Goal: Transaction & Acquisition: Purchase product/service

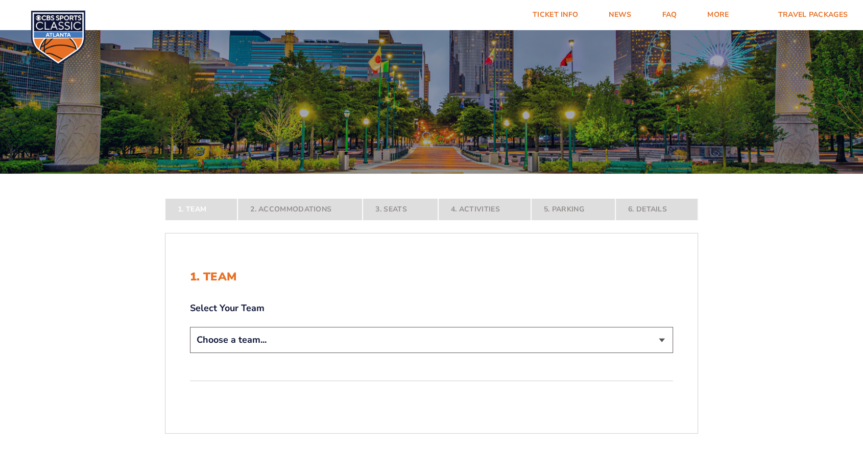
scroll to position [113, 0]
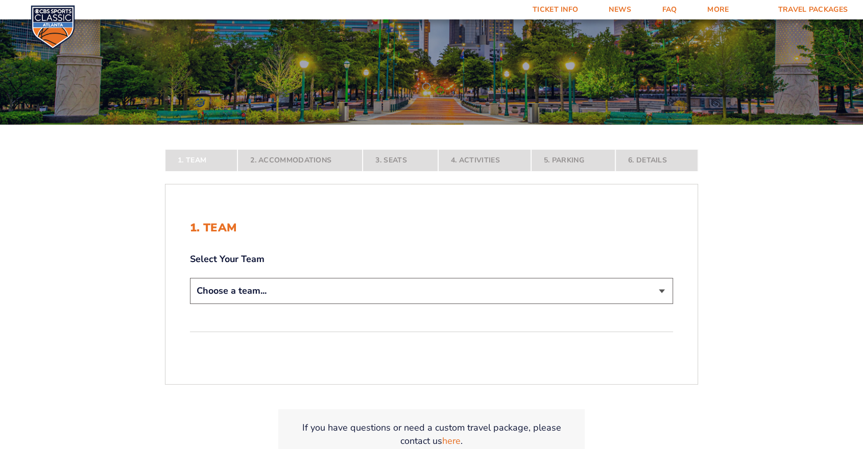
click at [457, 299] on select "Choose a team... [US_STATE] Wildcats [US_STATE] State Buckeyes [US_STATE] Tar H…" at bounding box center [431, 291] width 483 height 26
select select "12956"
click at [190, 304] on select "Choose a team... [US_STATE] Wildcats [US_STATE] State Buckeyes [US_STATE] Tar H…" at bounding box center [431, 291] width 483 height 26
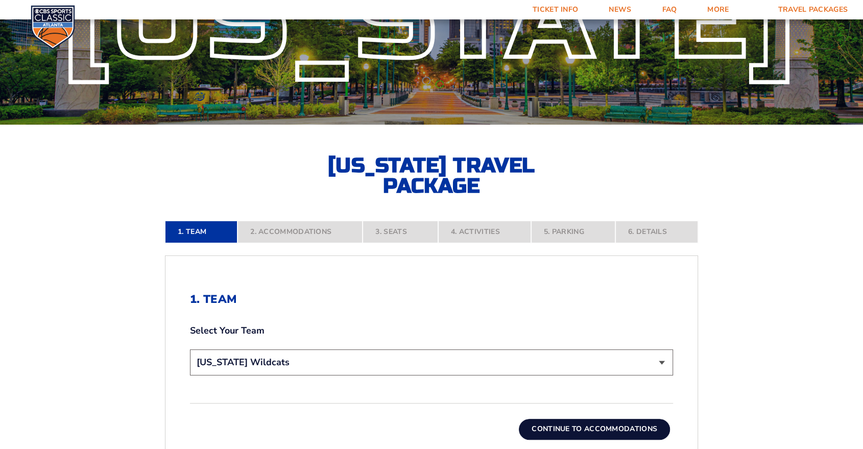
click at [601, 429] on button "Continue To Accommodations" at bounding box center [594, 429] width 151 height 20
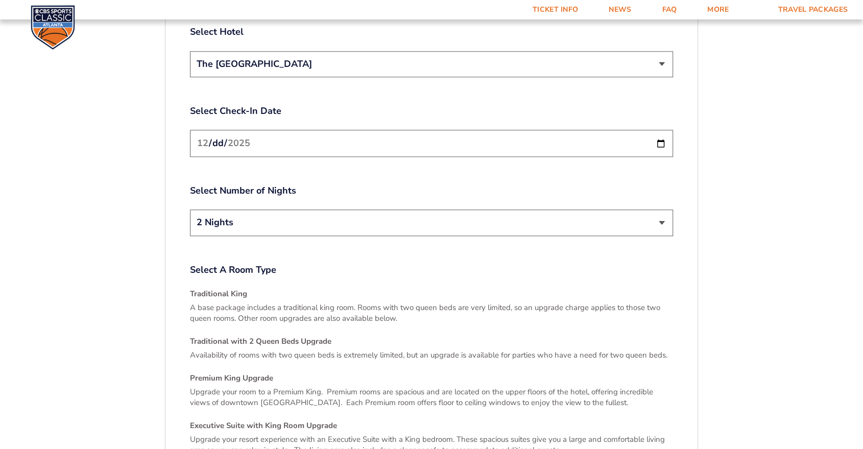
scroll to position [1404, 0]
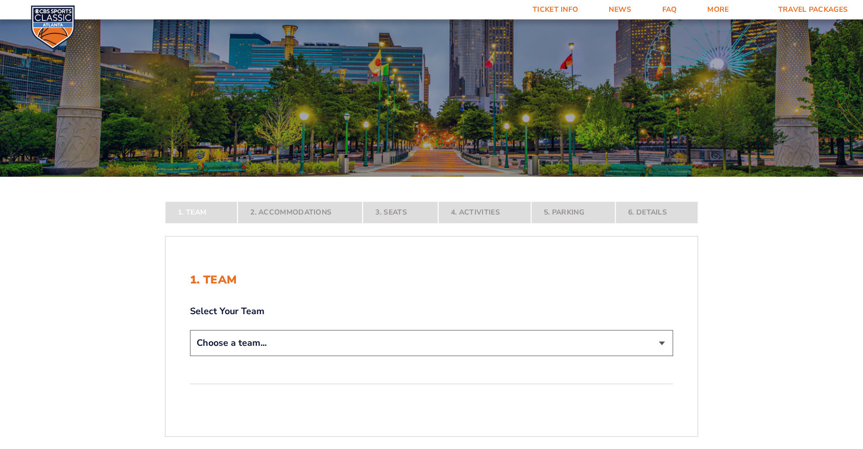
scroll to position [170, 0]
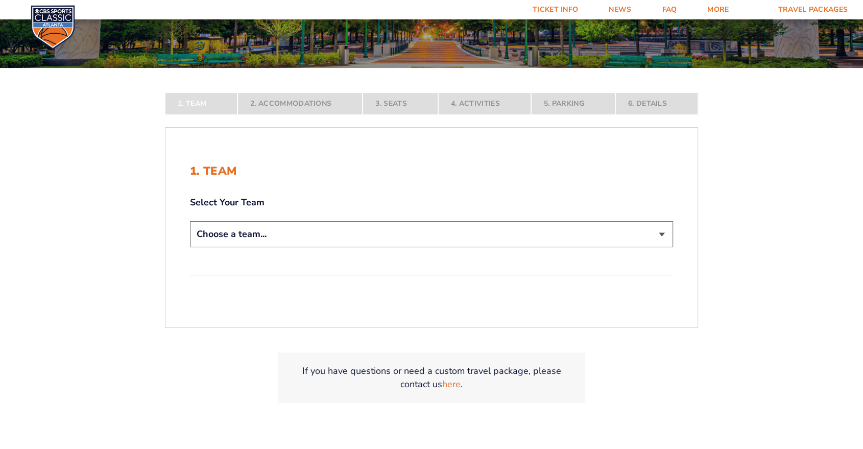
click at [318, 236] on select "Choose a team... [US_STATE] Wildcats [US_STATE] State Buckeyes [US_STATE] Tar H…" at bounding box center [431, 234] width 483 height 26
select select "12756"
click at [190, 247] on select "Choose a team... [US_STATE] Wildcats [US_STATE] State Buckeyes [US_STATE] Tar H…" at bounding box center [431, 234] width 483 height 26
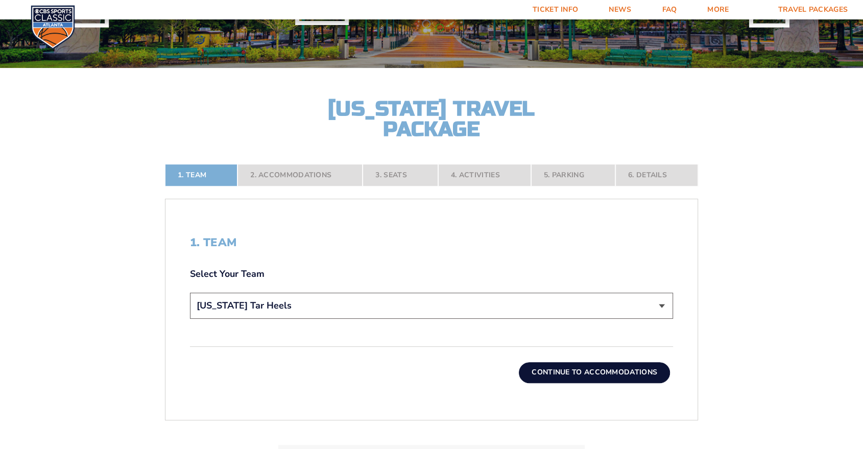
click at [629, 370] on button "Continue To Accommodations" at bounding box center [594, 372] width 151 height 20
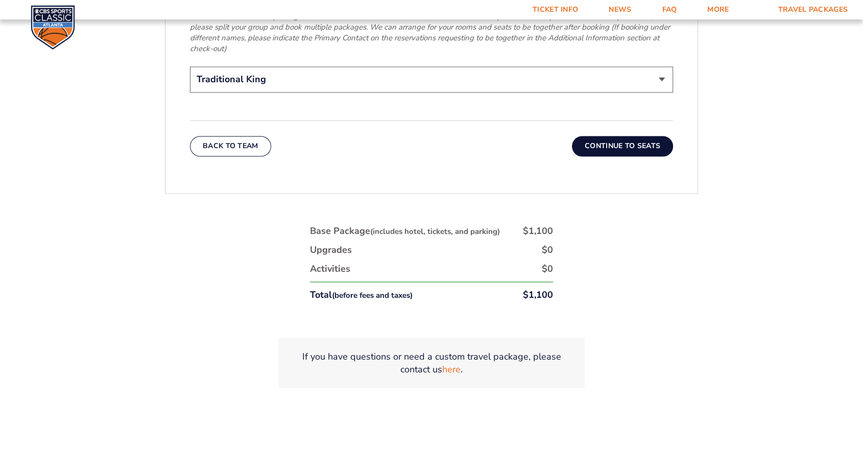
click at [611, 142] on button "Continue To Seats" at bounding box center [622, 146] width 101 height 20
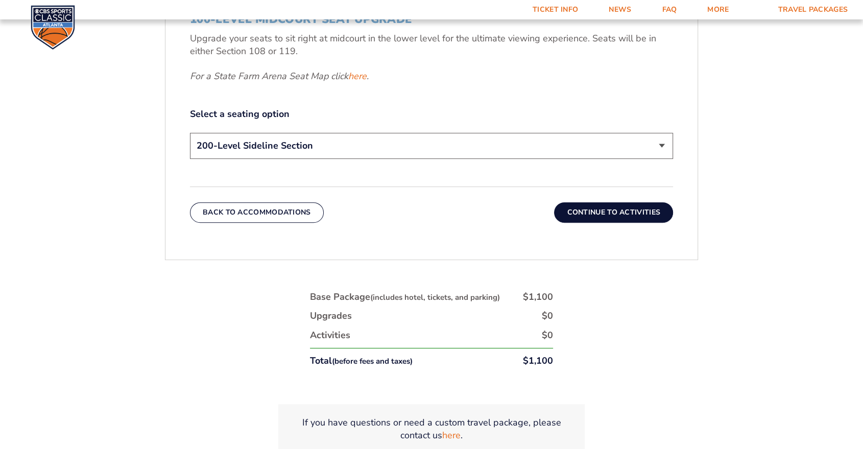
click at [629, 204] on button "Continue To Activities" at bounding box center [613, 212] width 119 height 20
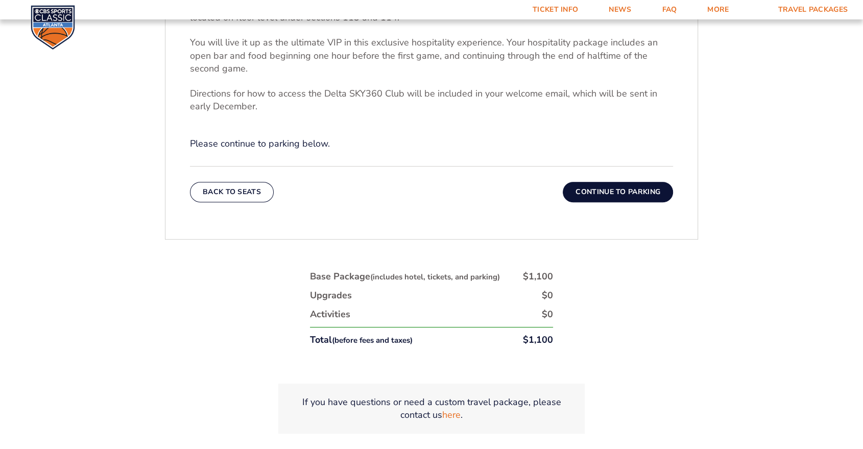
click at [593, 185] on button "Continue To Parking" at bounding box center [618, 192] width 110 height 20
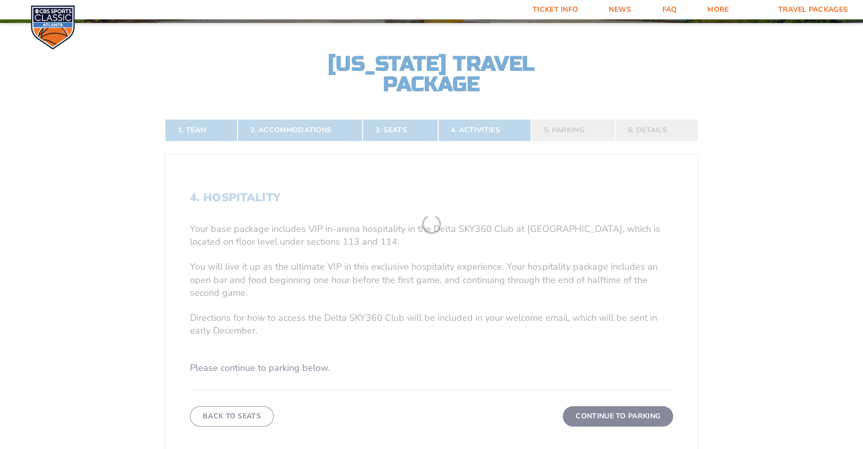
scroll to position [212, 0]
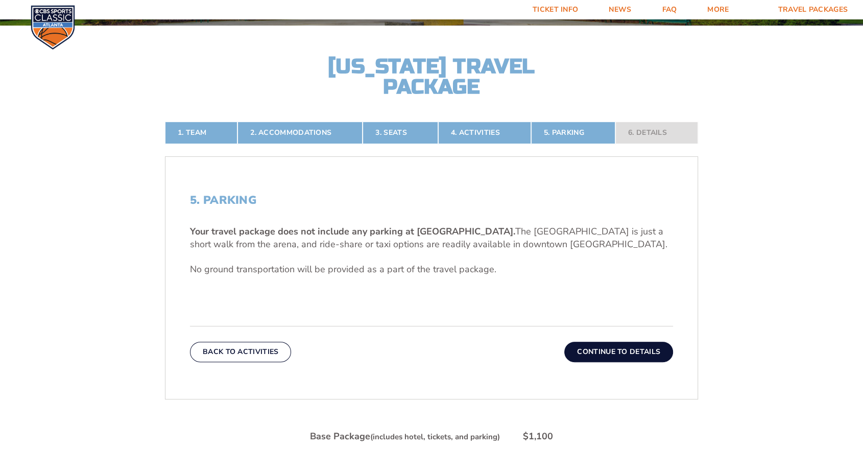
drag, startPoint x: 624, startPoint y: 350, endPoint x: 630, endPoint y: 350, distance: 6.1
click at [623, 350] on button "Continue To Details" at bounding box center [618, 352] width 109 height 20
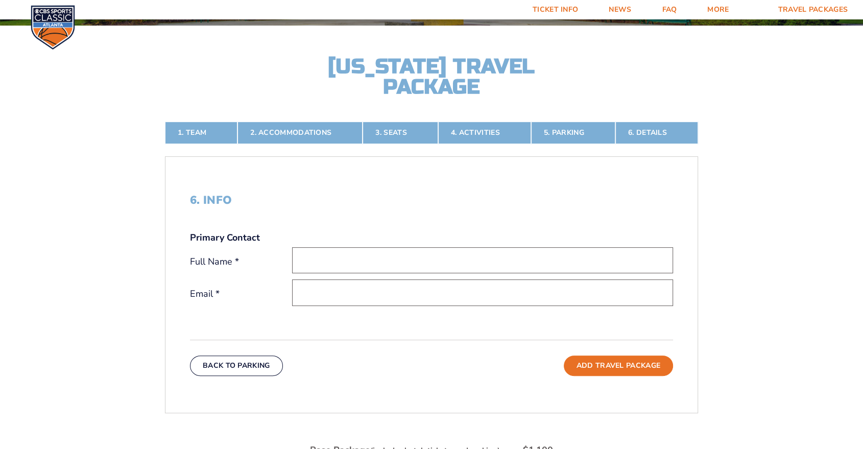
click at [391, 254] on input "text" at bounding box center [482, 260] width 381 height 26
type input "[PERSON_NAME]"
type input "[EMAIL_ADDRESS][DOMAIN_NAME]"
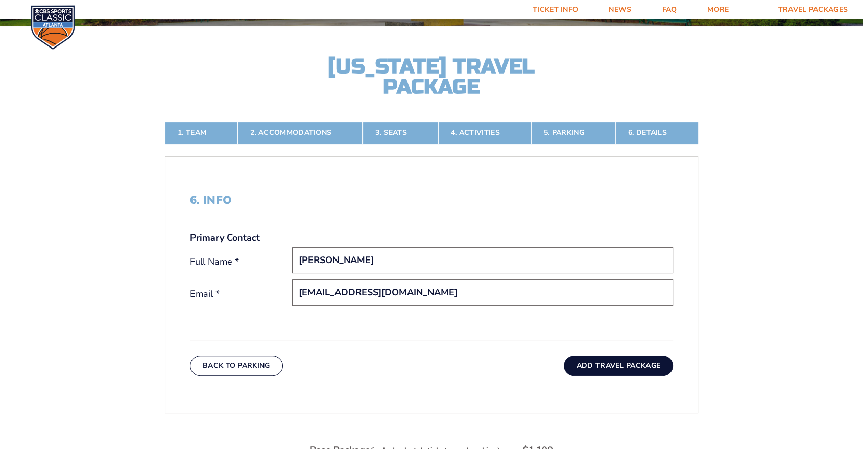
click at [640, 363] on button "Add Travel Package" at bounding box center [618, 365] width 109 height 20
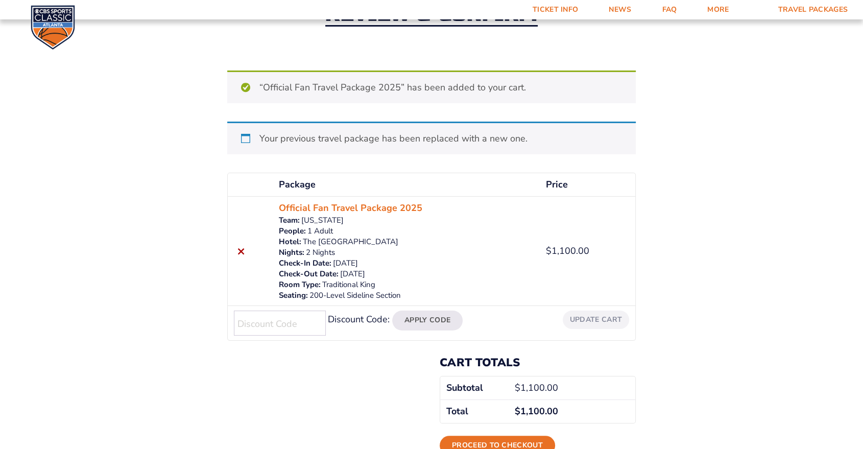
scroll to position [283, 0]
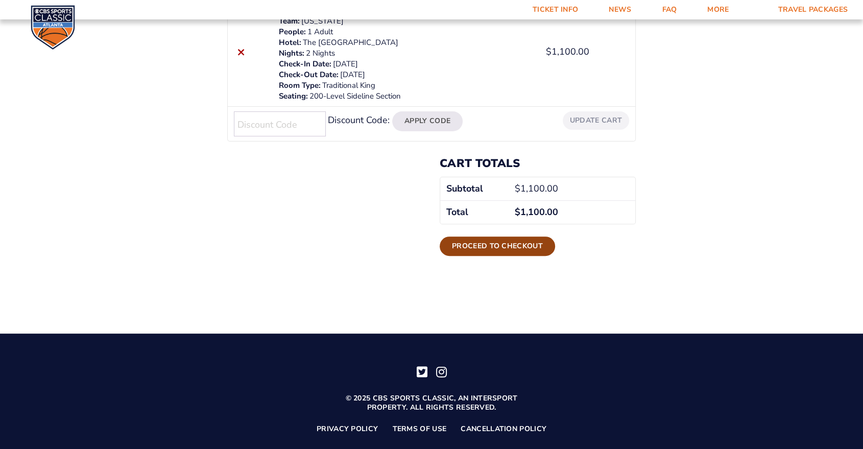
click at [518, 246] on link "Proceed to checkout" at bounding box center [497, 245] width 115 height 19
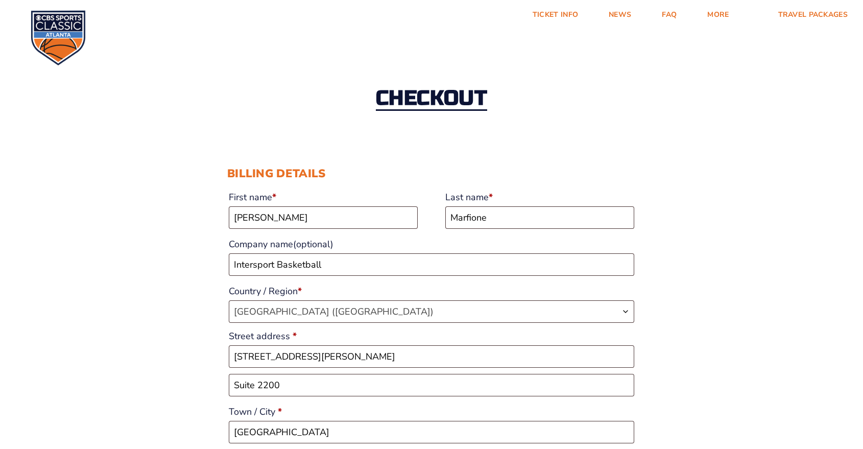
select select "IL"
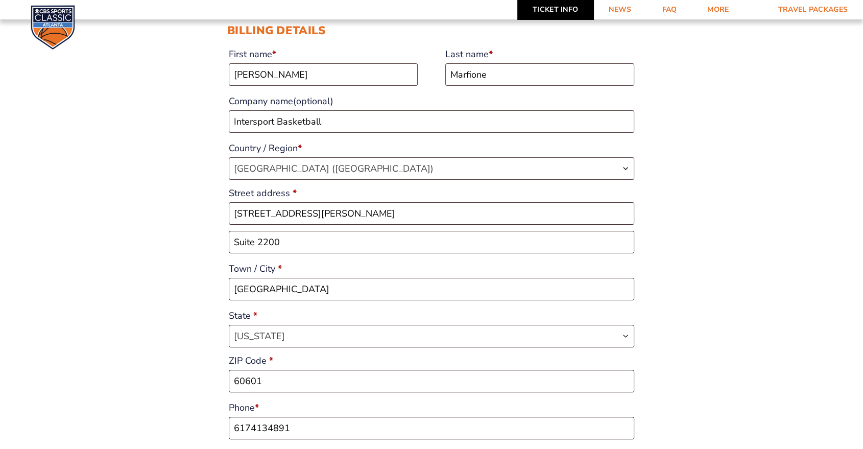
scroll to position [57, 0]
